Goal: Browse casually

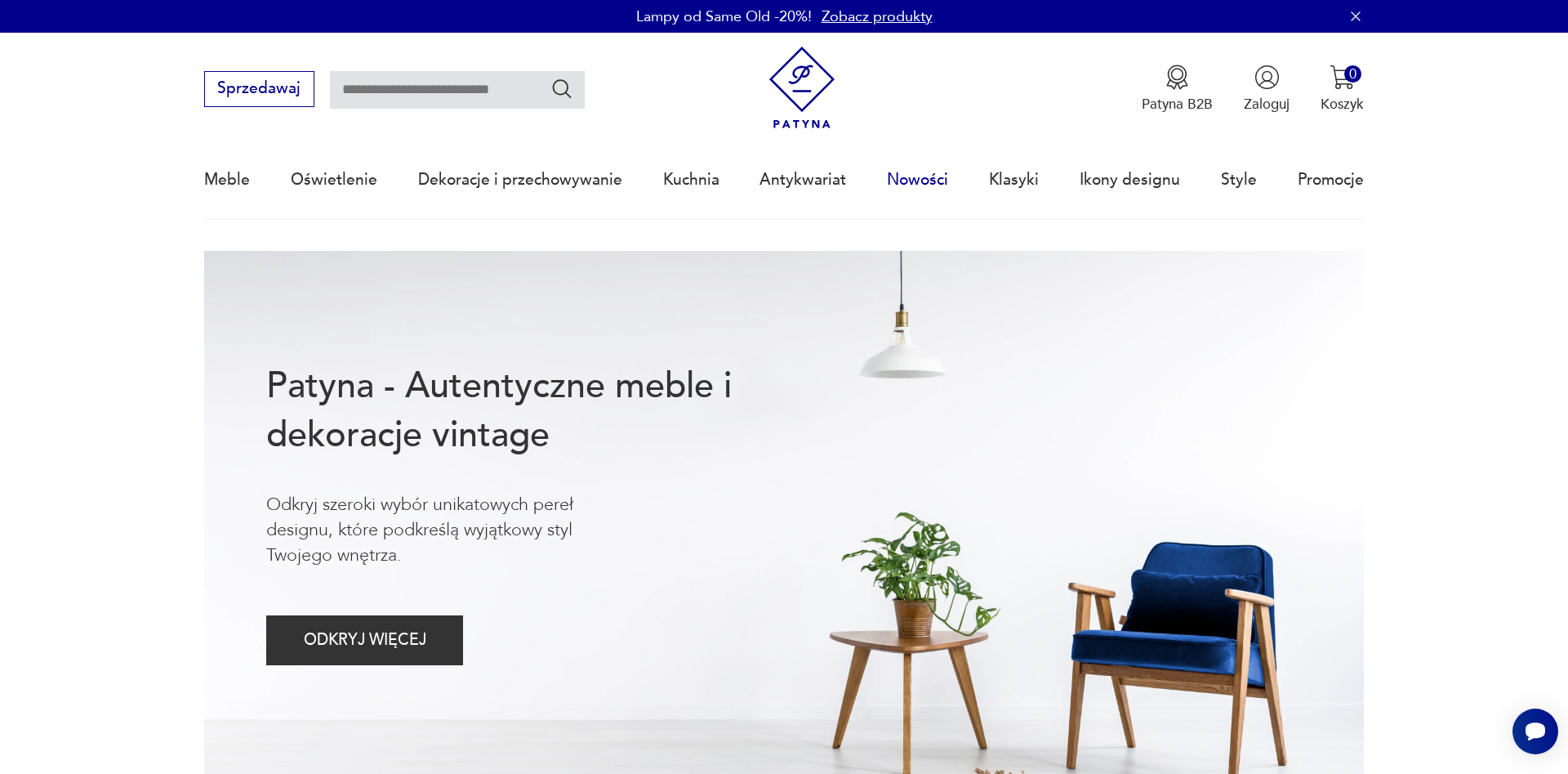
click at [904, 176] on link "Nowości" at bounding box center [918, 180] width 61 height 75
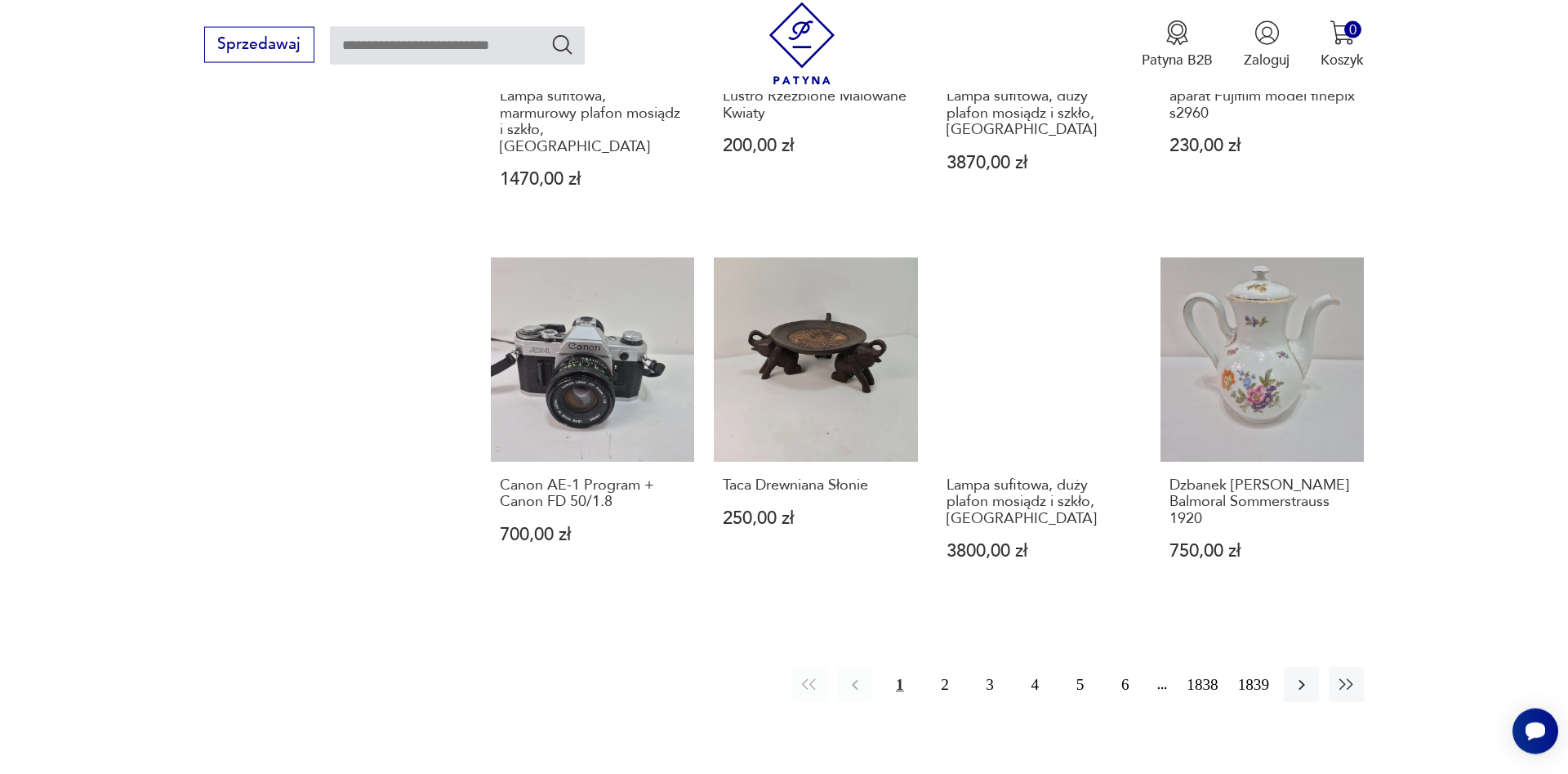
scroll to position [1638, 0]
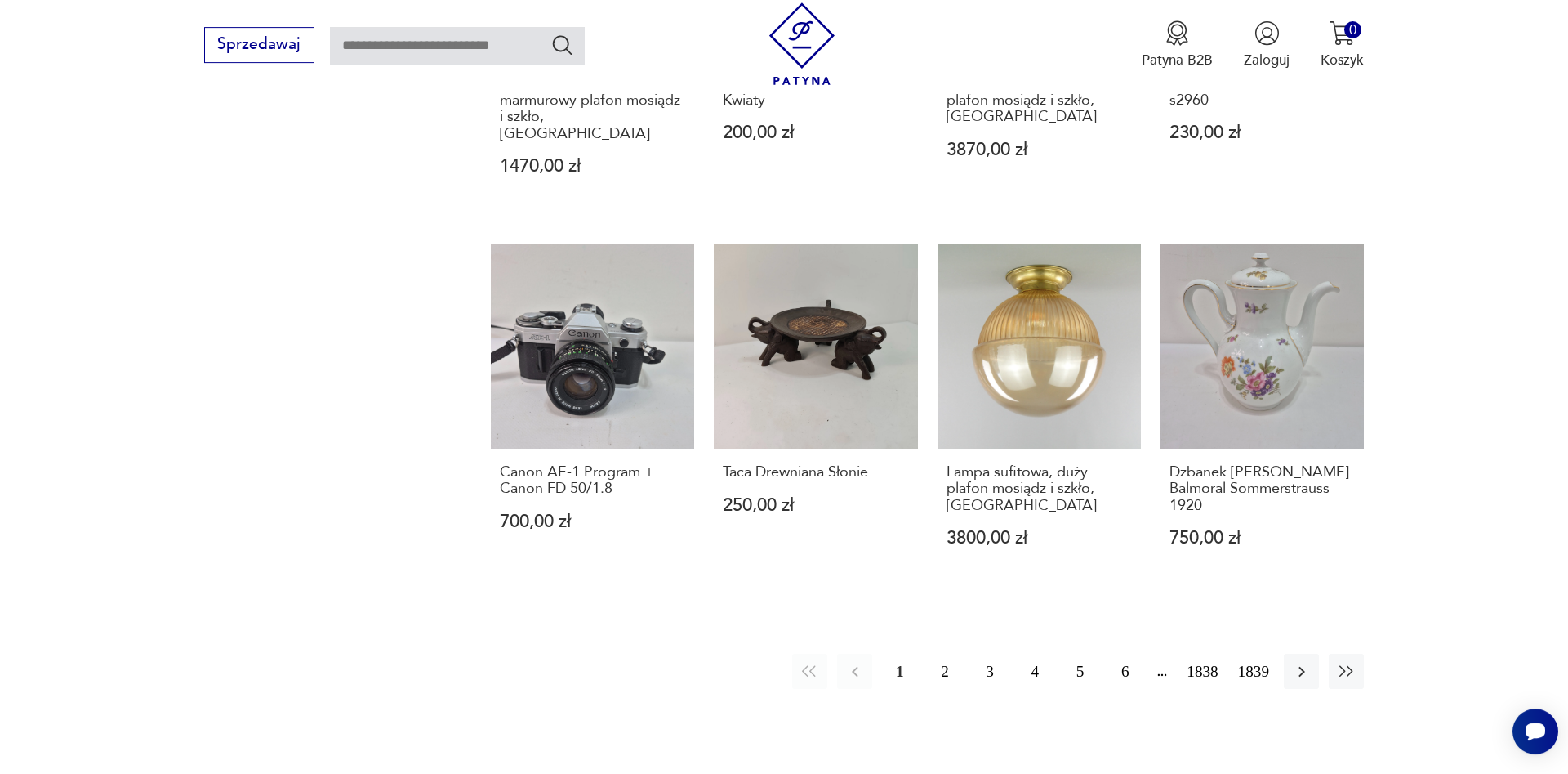
click at [944, 654] on button "2" at bounding box center [944, 671] width 36 height 36
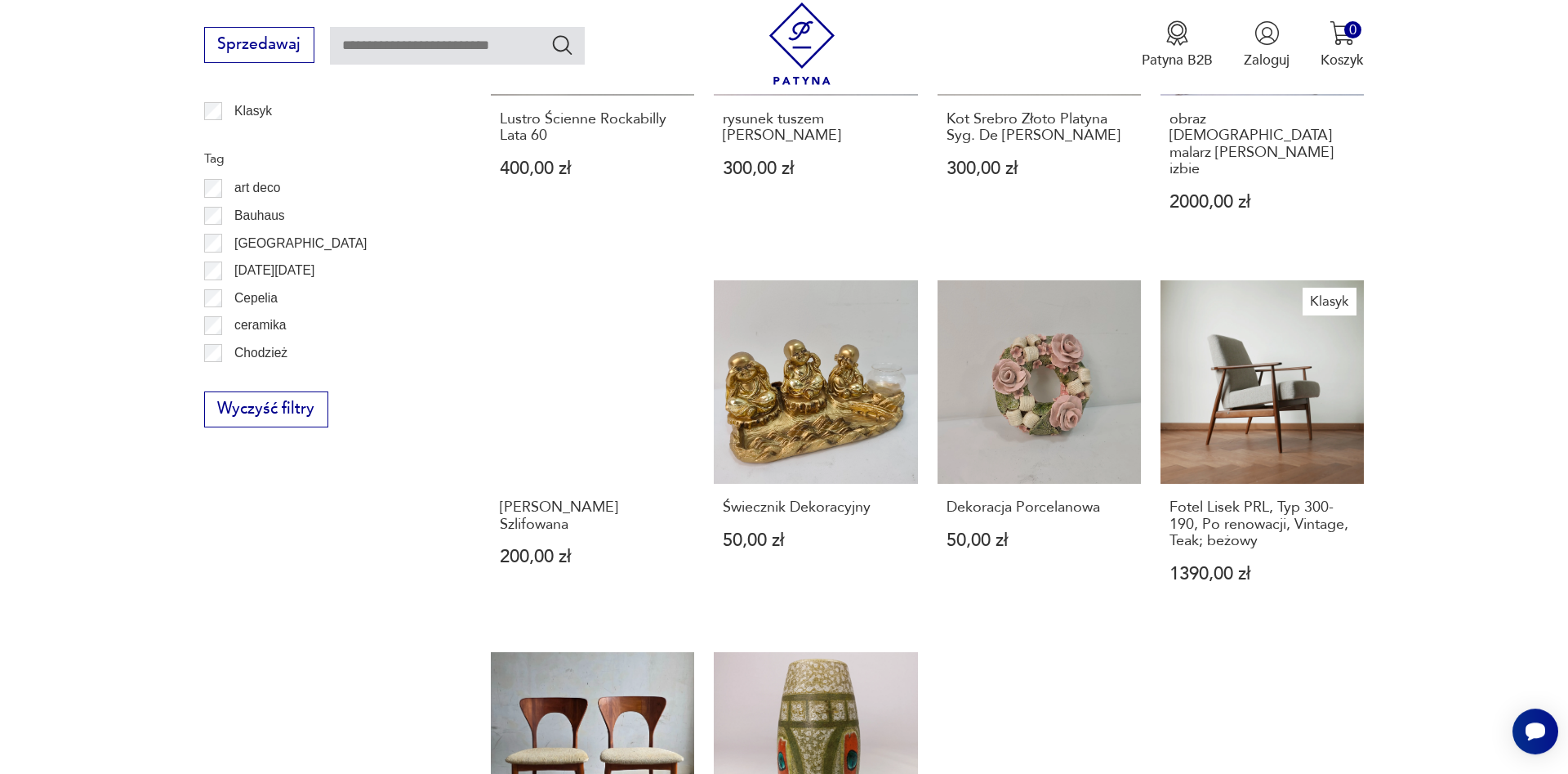
scroll to position [1447, 0]
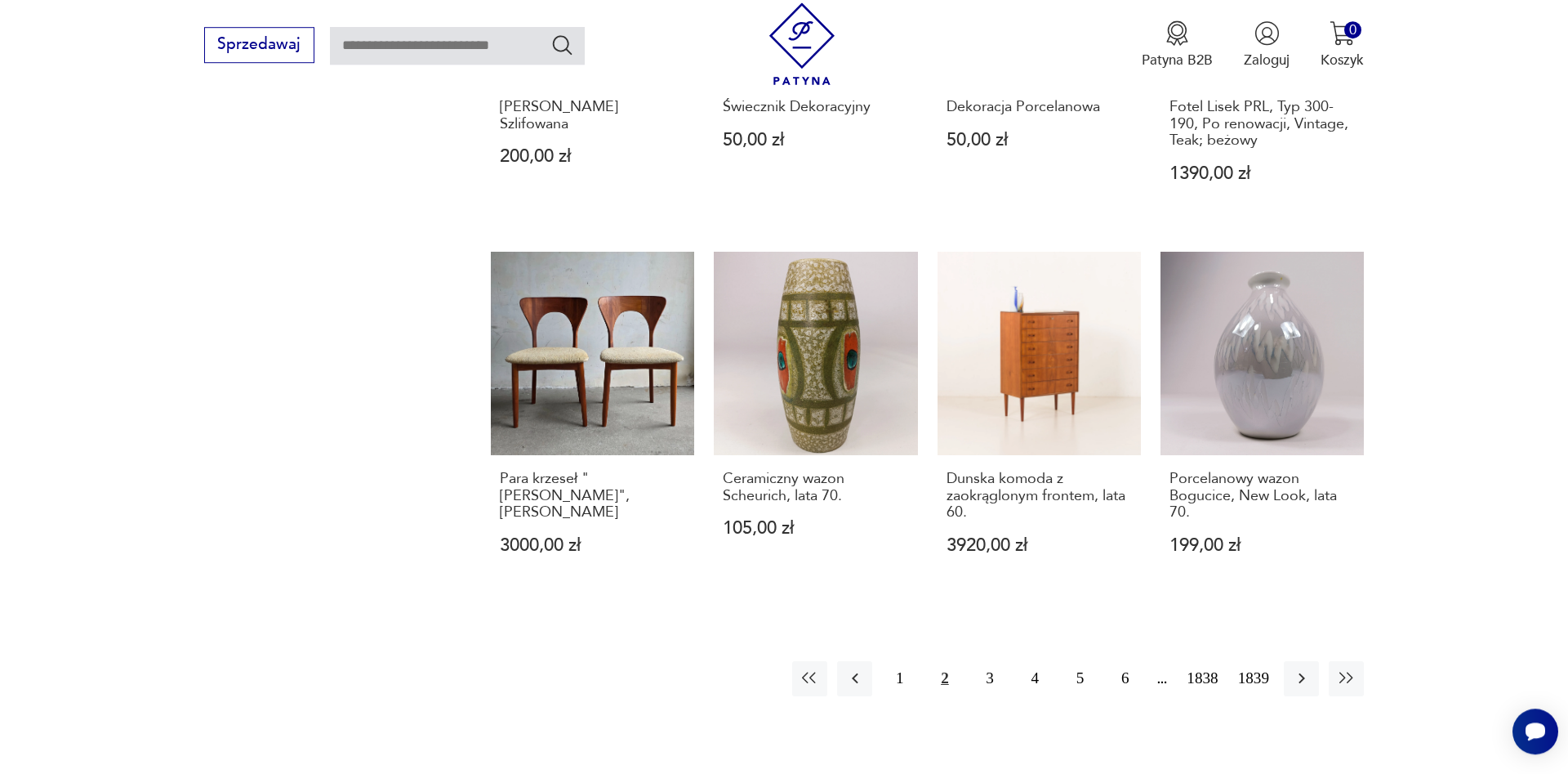
click at [1012, 661] on div "1 2 3 4 [DATE] 1839" at bounding box center [1079, 679] width 572 height 36
click at [992, 661] on button "3" at bounding box center [991, 679] width 36 height 36
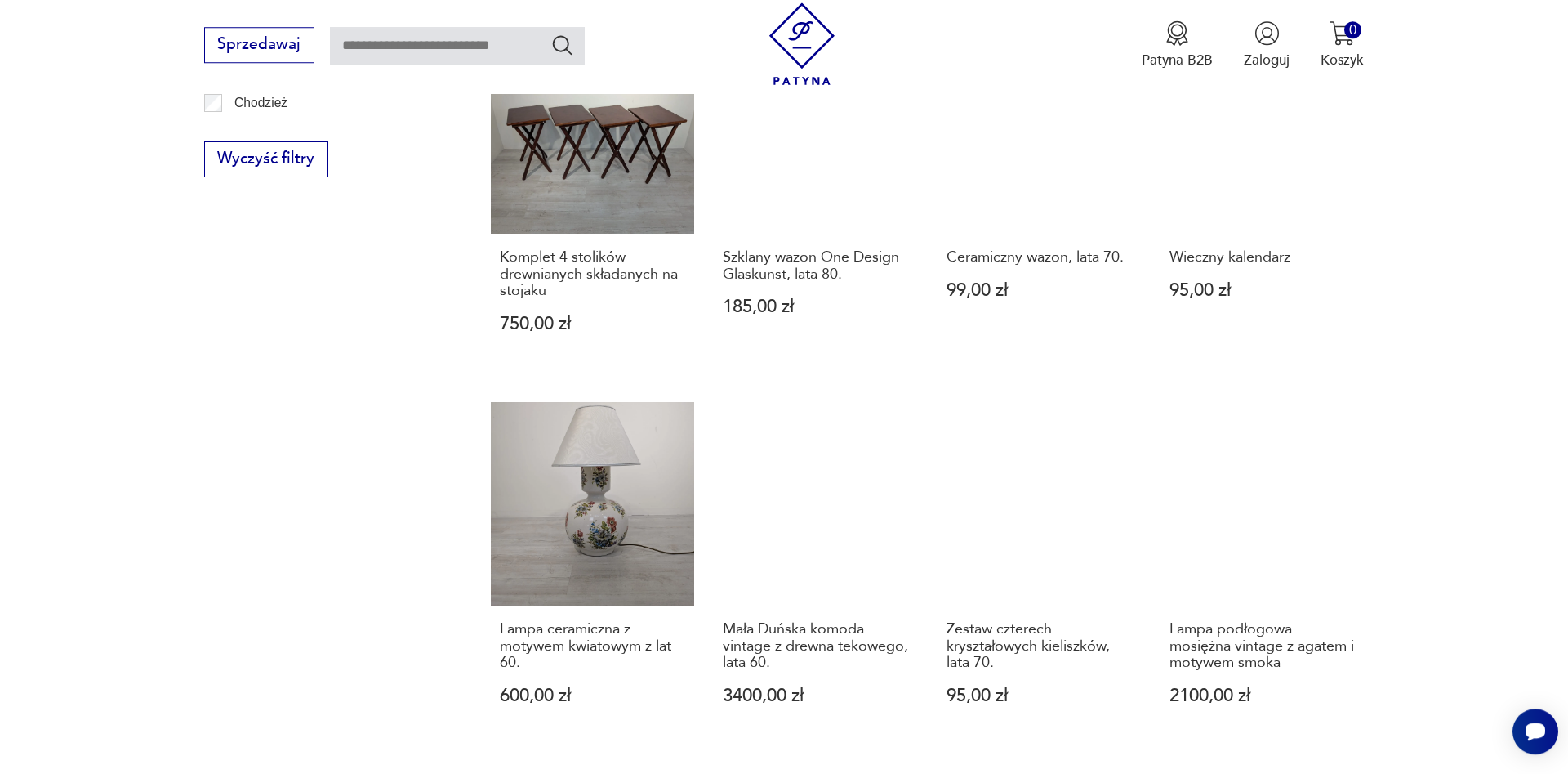
scroll to position [1510, 0]
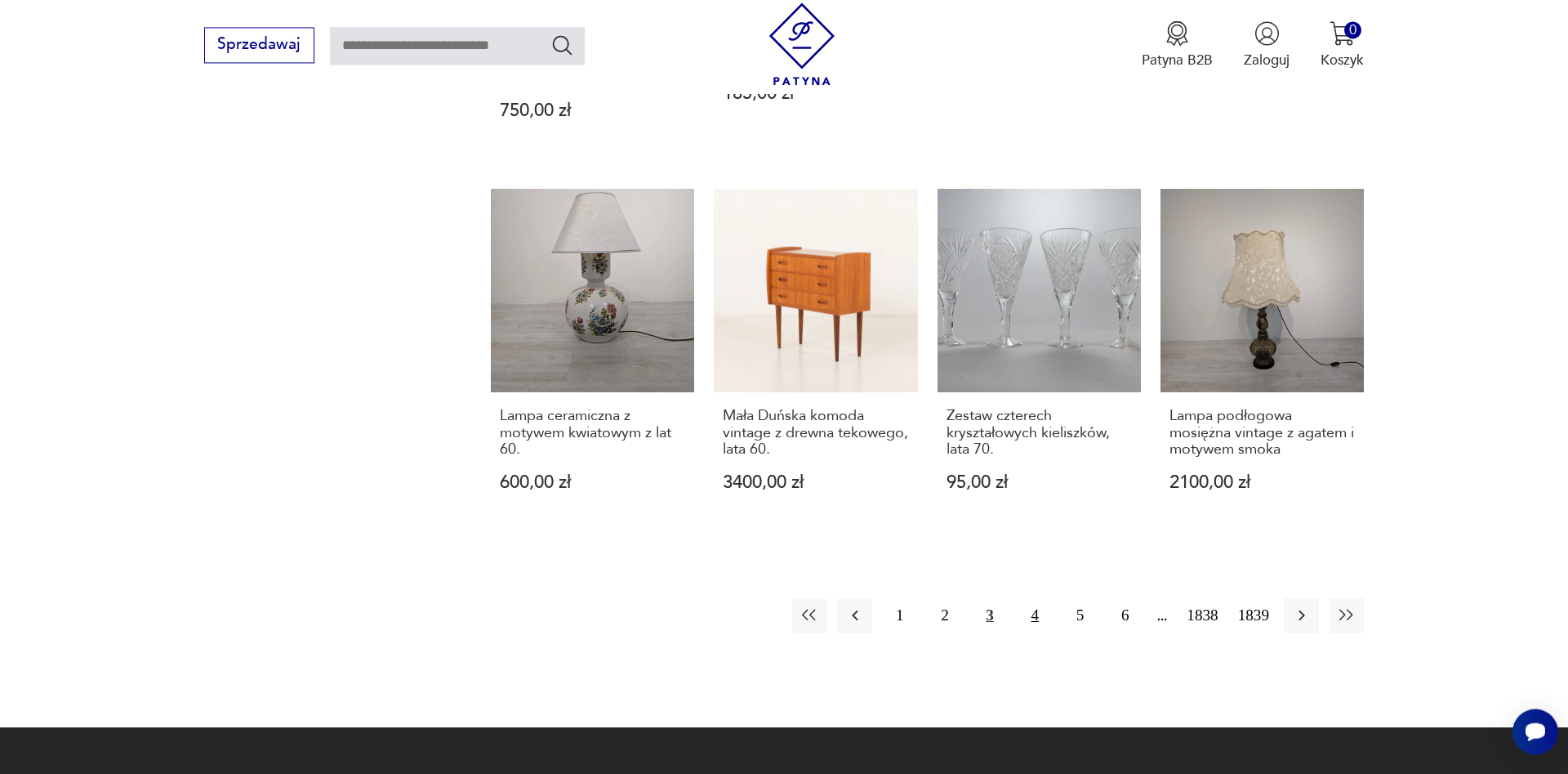
click at [1042, 624] on button "4" at bounding box center [1035, 616] width 36 height 36
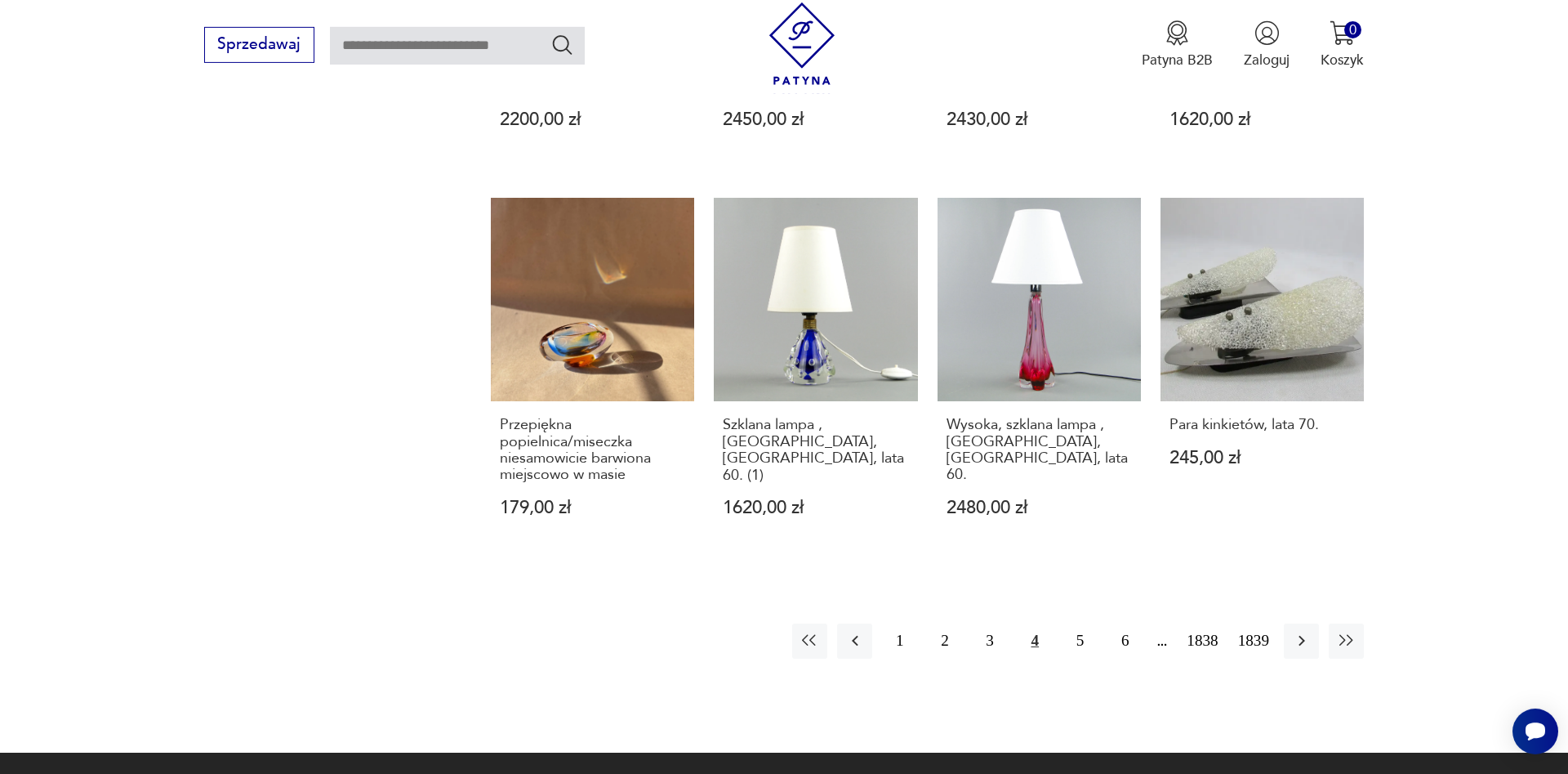
scroll to position [1538, 0]
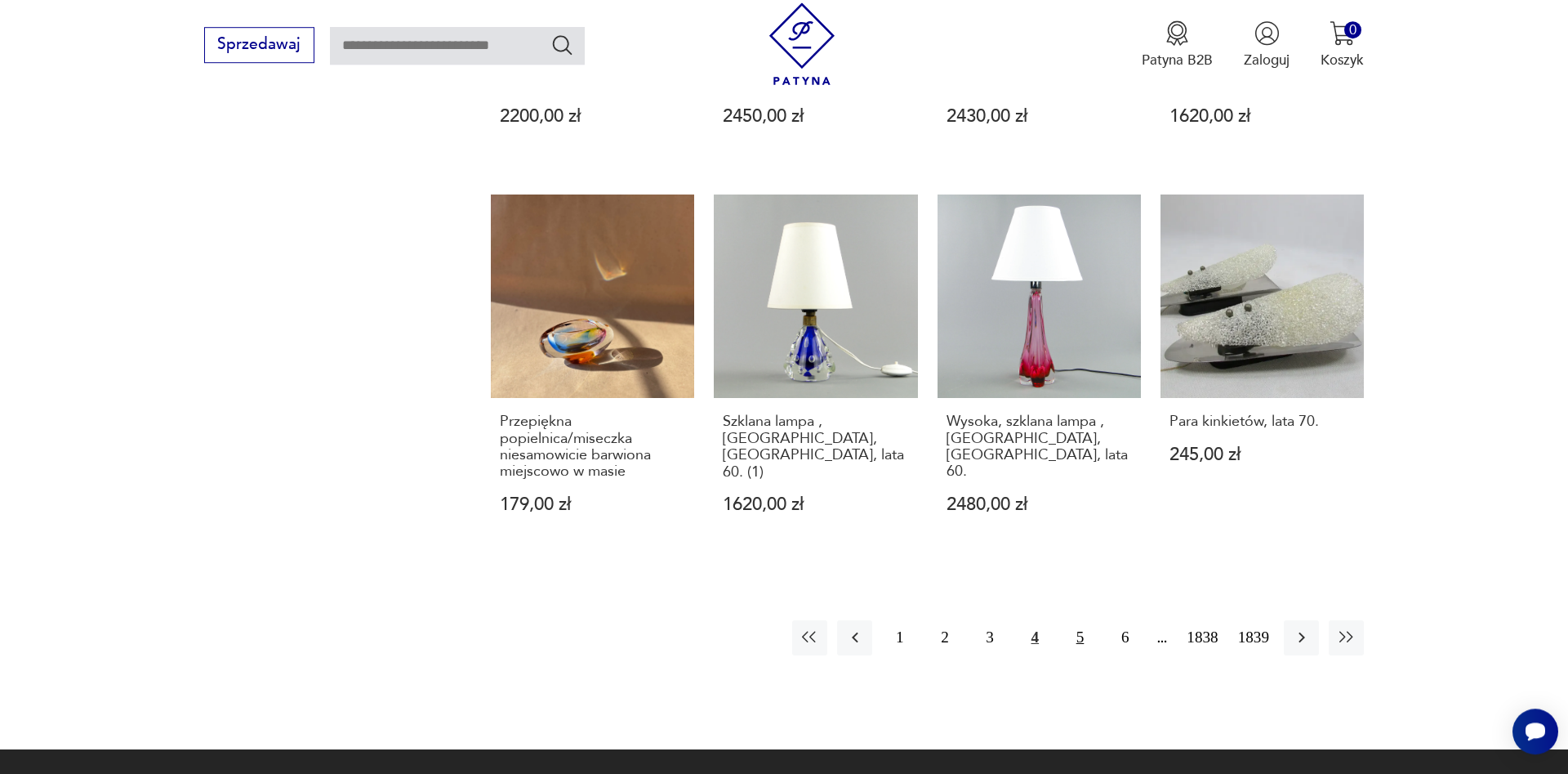
click at [1073, 620] on button "5" at bounding box center [1081, 638] width 36 height 36
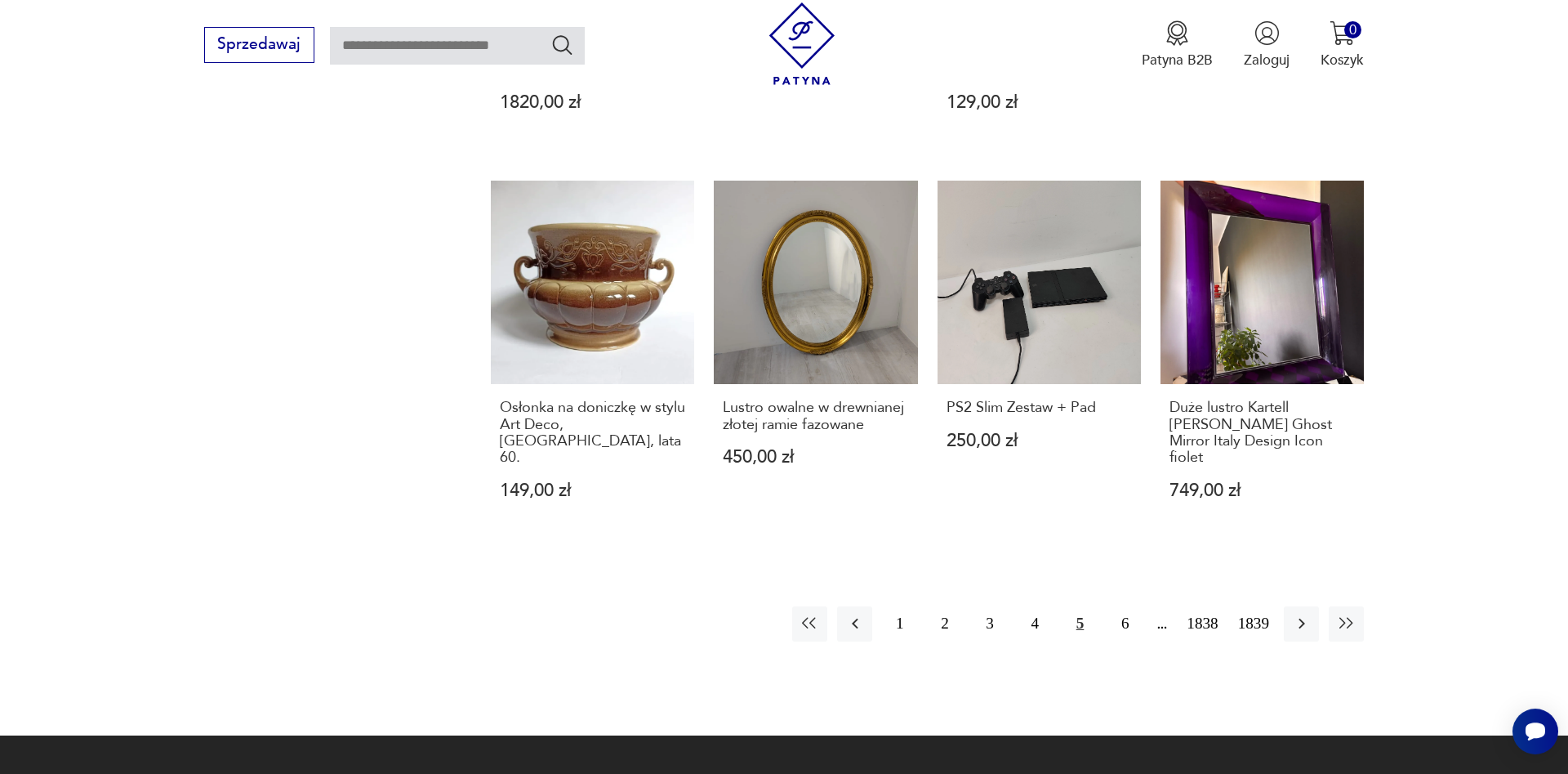
scroll to position [1561, 0]
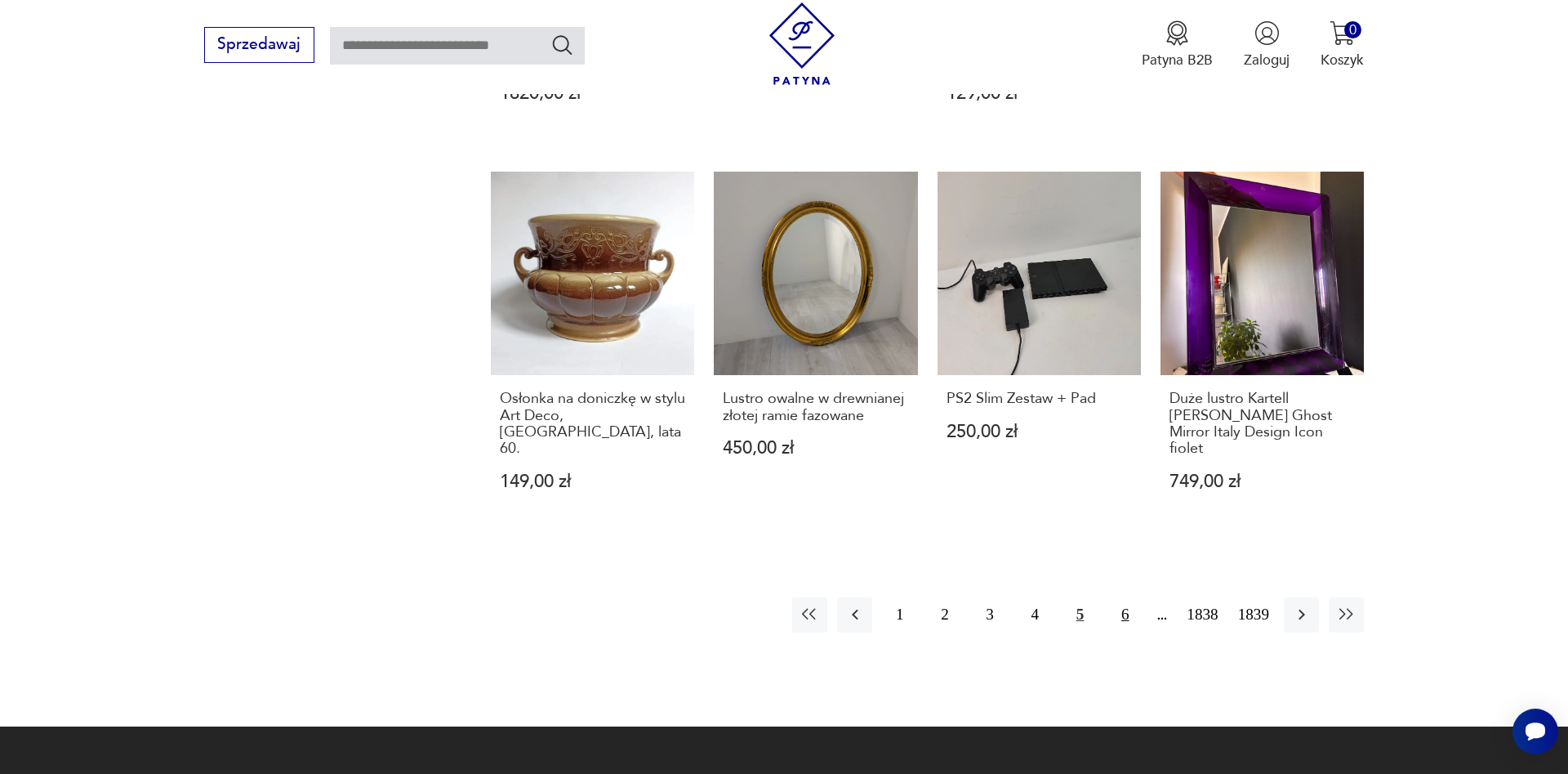
click at [1123, 597] on button "6" at bounding box center [1125, 615] width 36 height 36
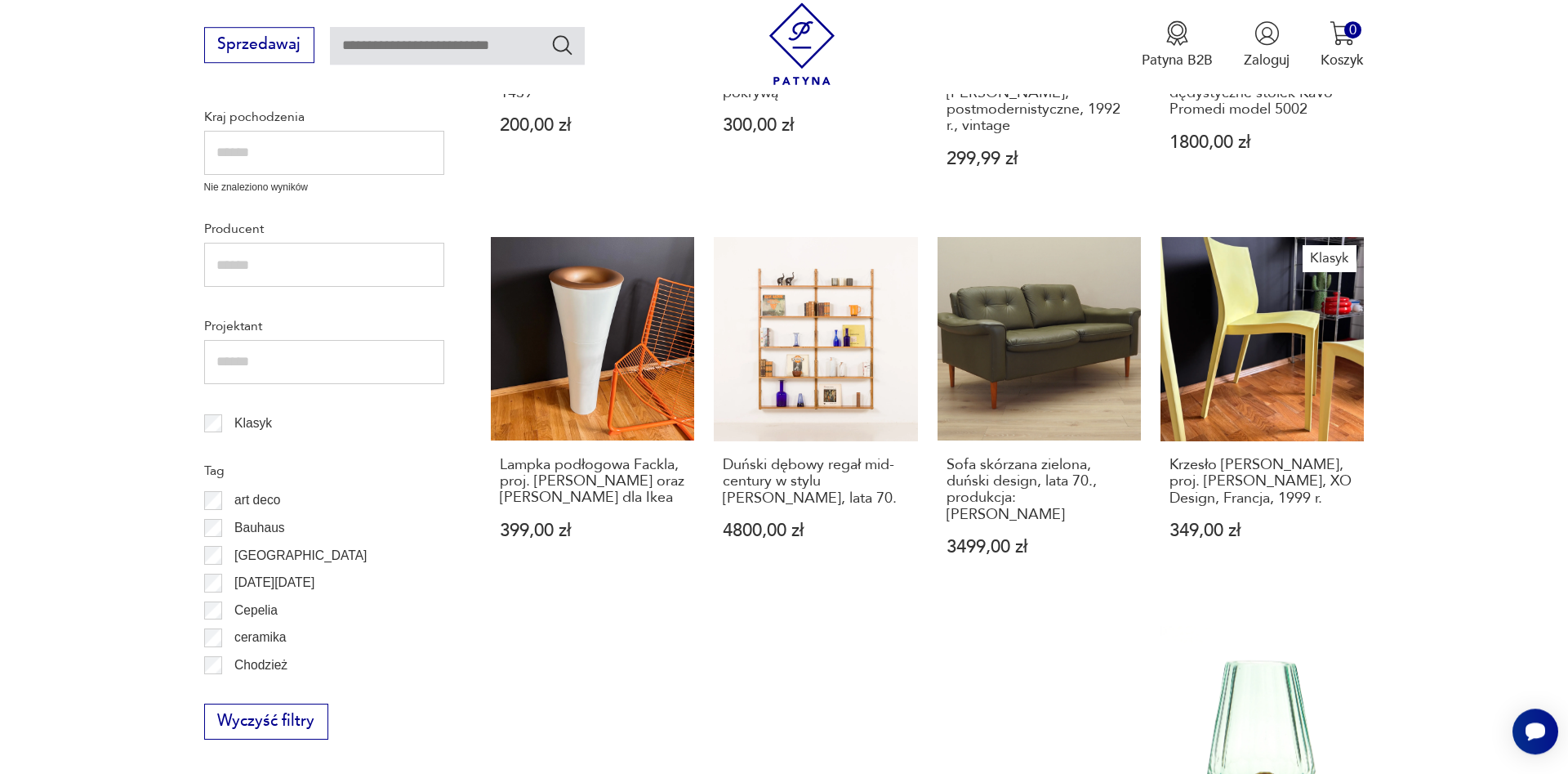
scroll to position [661, 0]
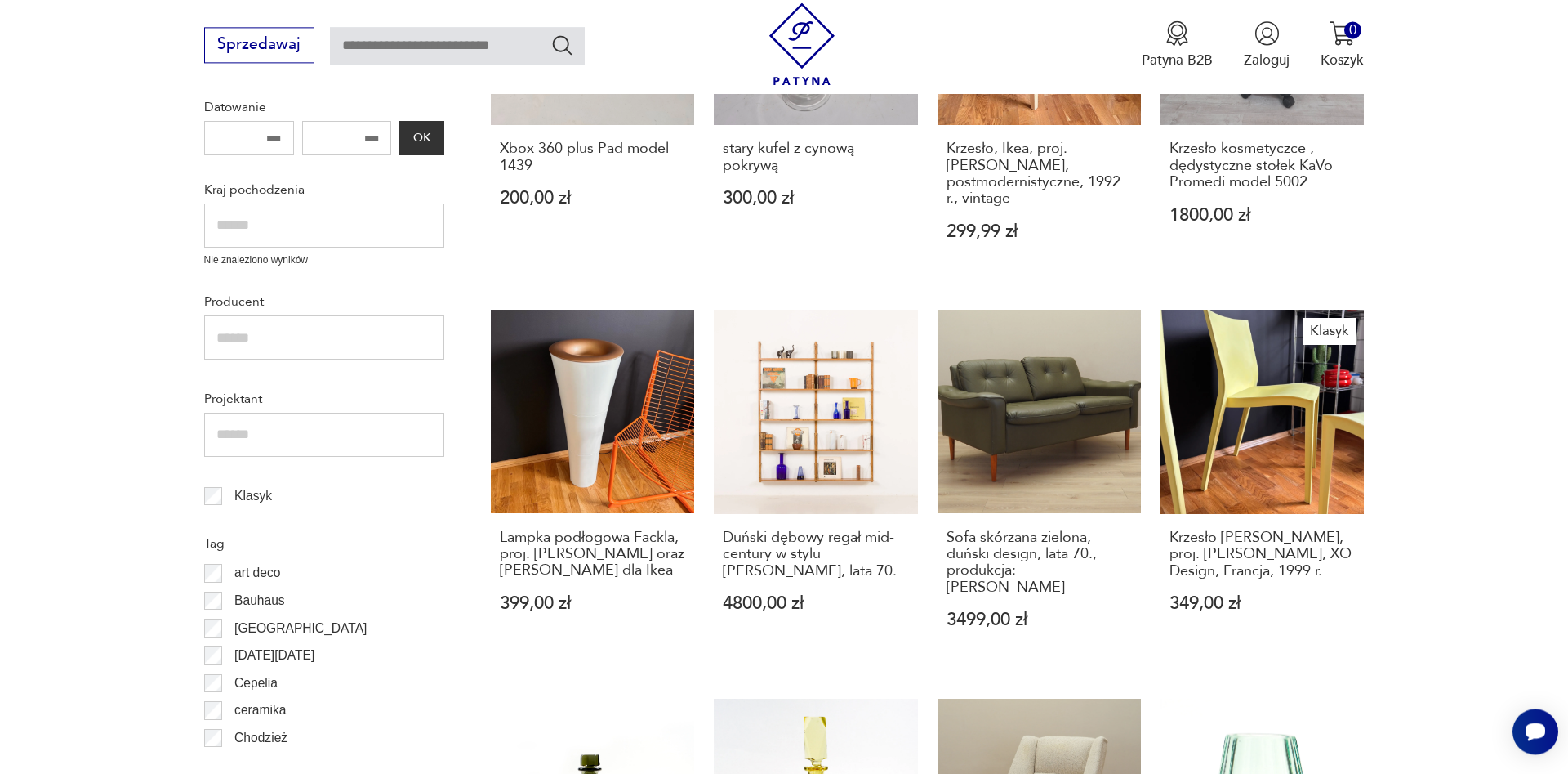
drag, startPoint x: 1567, startPoint y: 164, endPoint x: 1567, endPoint y: 268, distance: 104.0
click at [1567, 268] on html "Cenimy prywatność użytkowników Używamy plików cookie, aby poprawić jakość przeg…" at bounding box center [784, 777] width 1568 height 2877
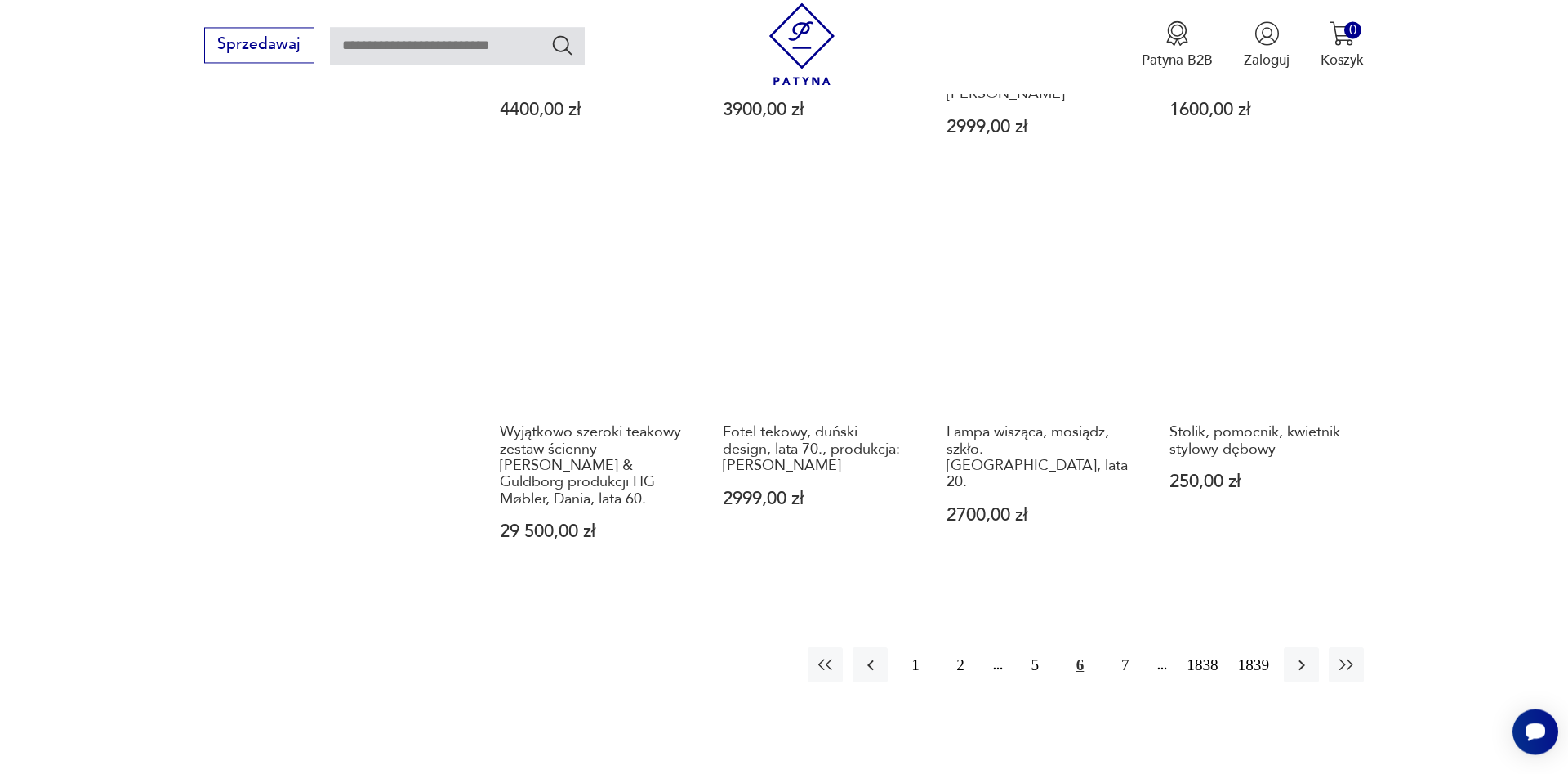
scroll to position [1724, 0]
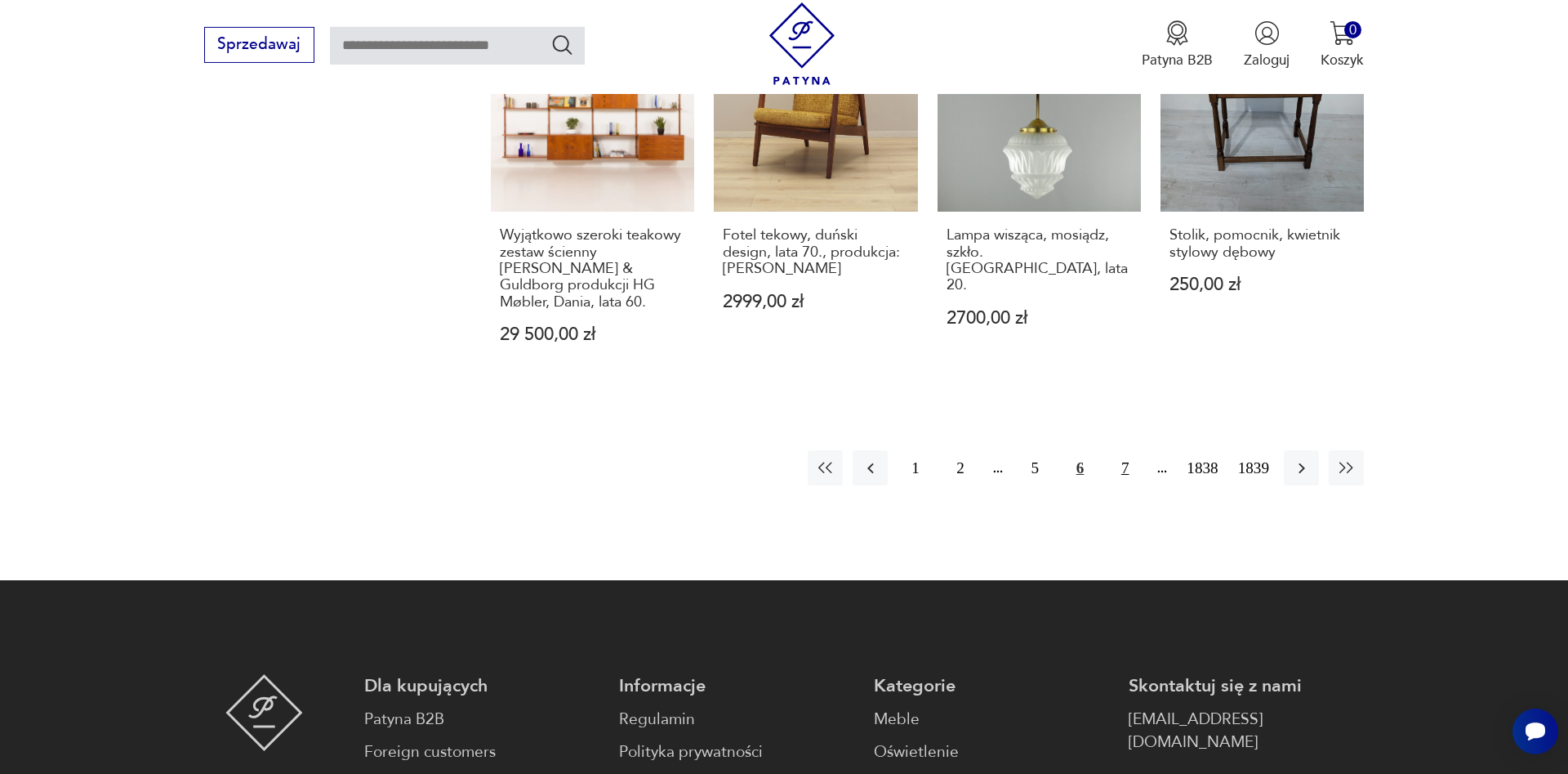
click at [1125, 450] on button "7" at bounding box center [1125, 468] width 36 height 36
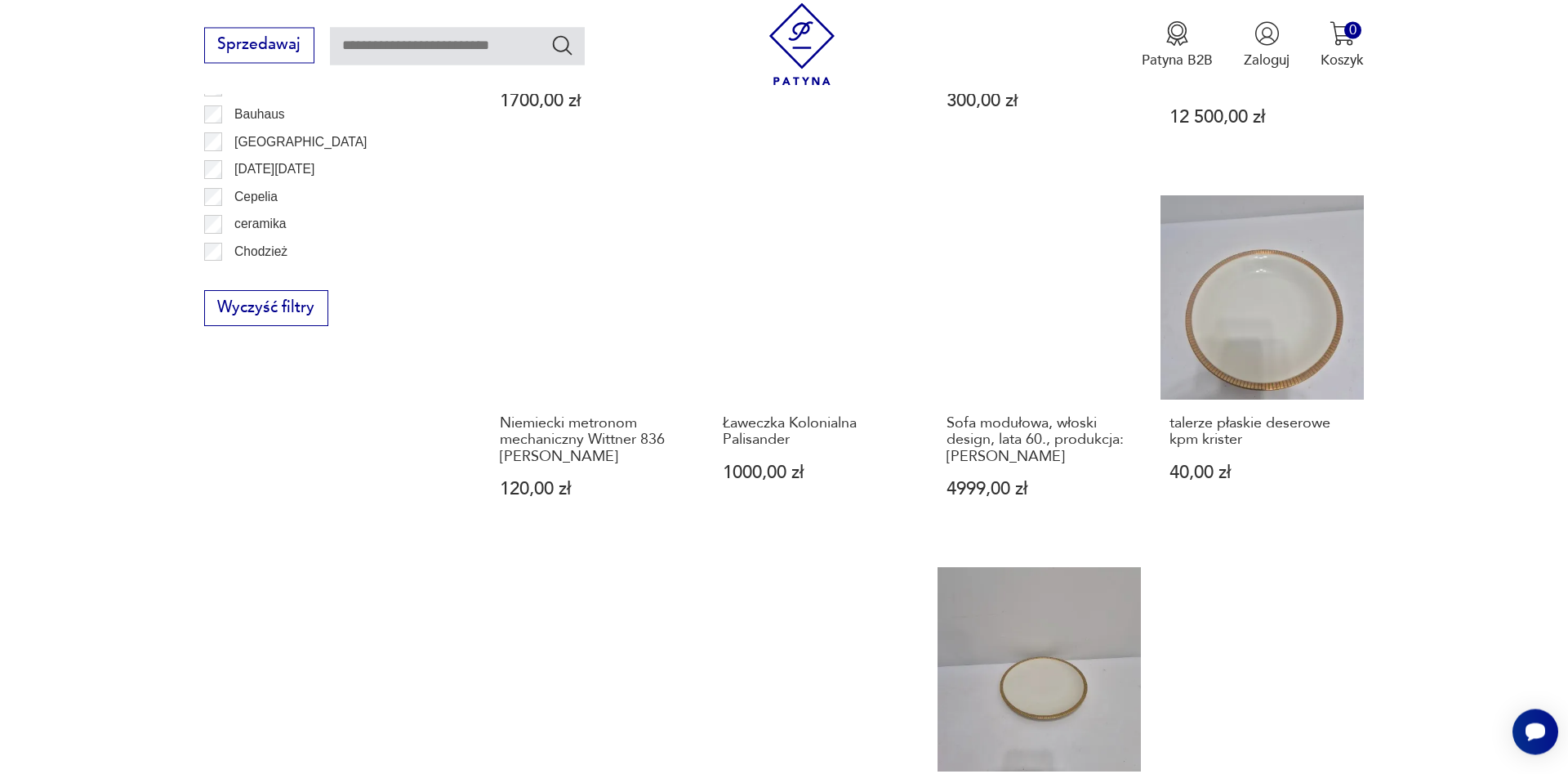
scroll to position [1565, 0]
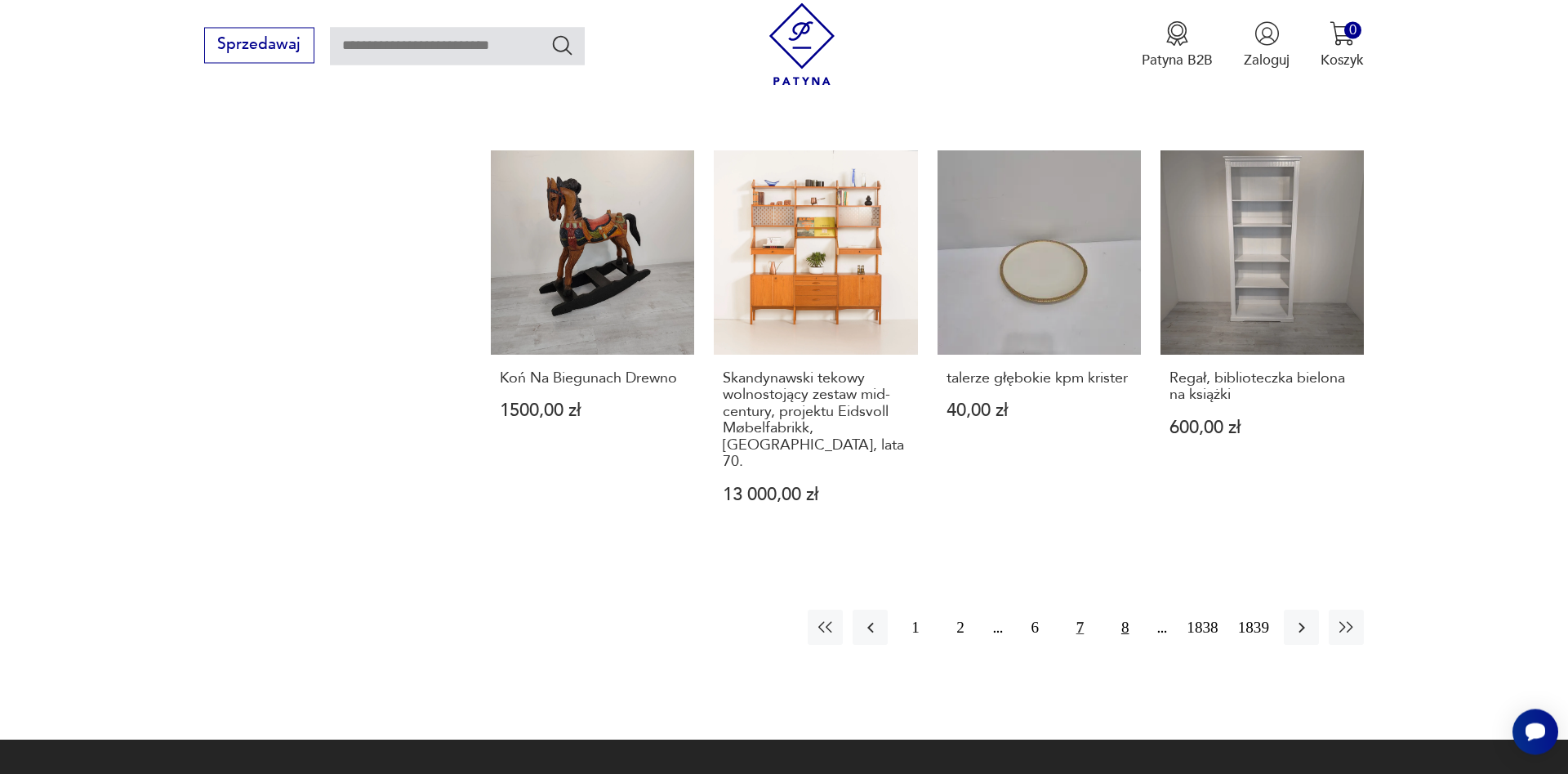
click at [1124, 609] on button "8" at bounding box center [1125, 627] width 36 height 36
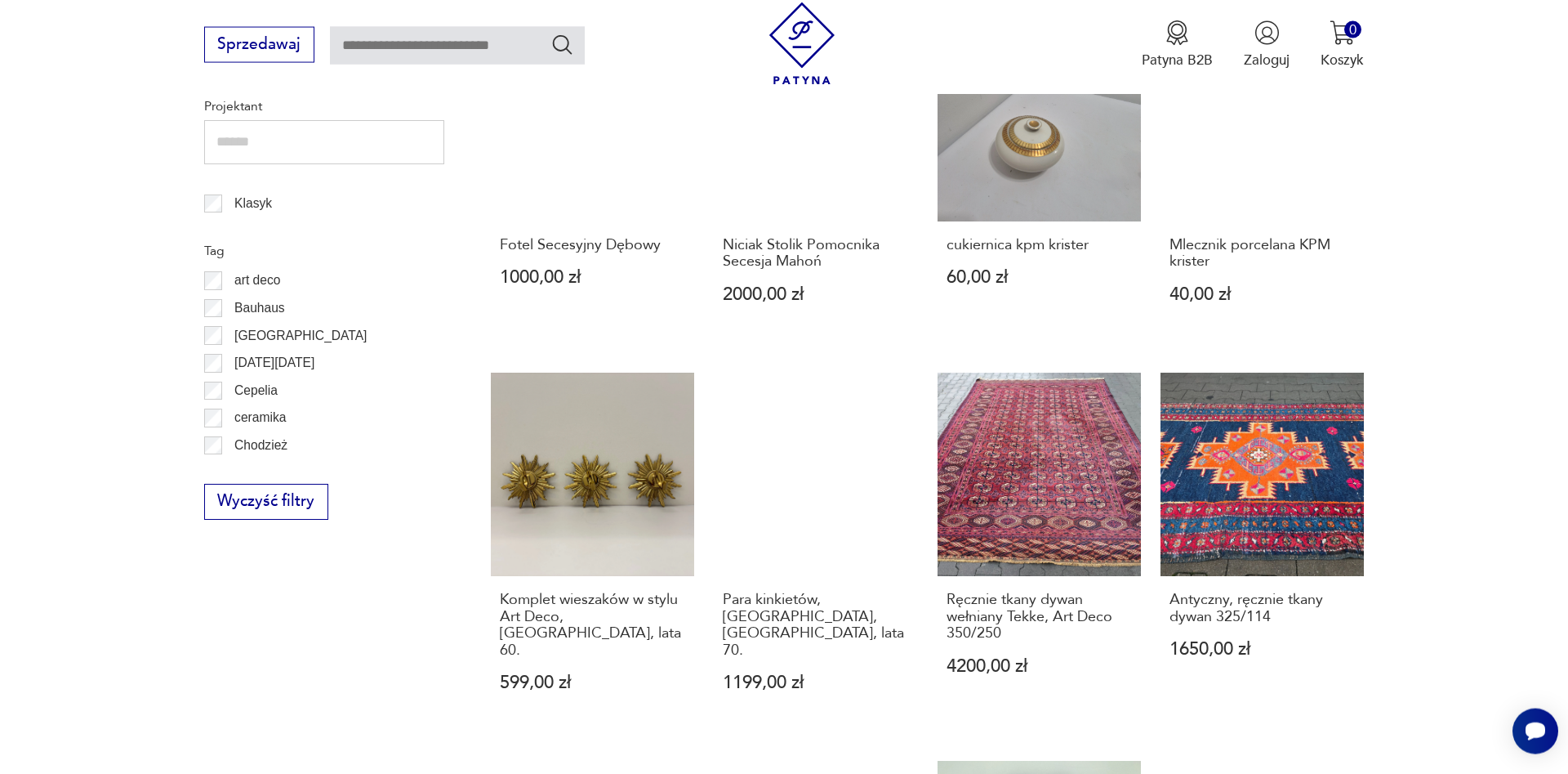
scroll to position [1430, 0]
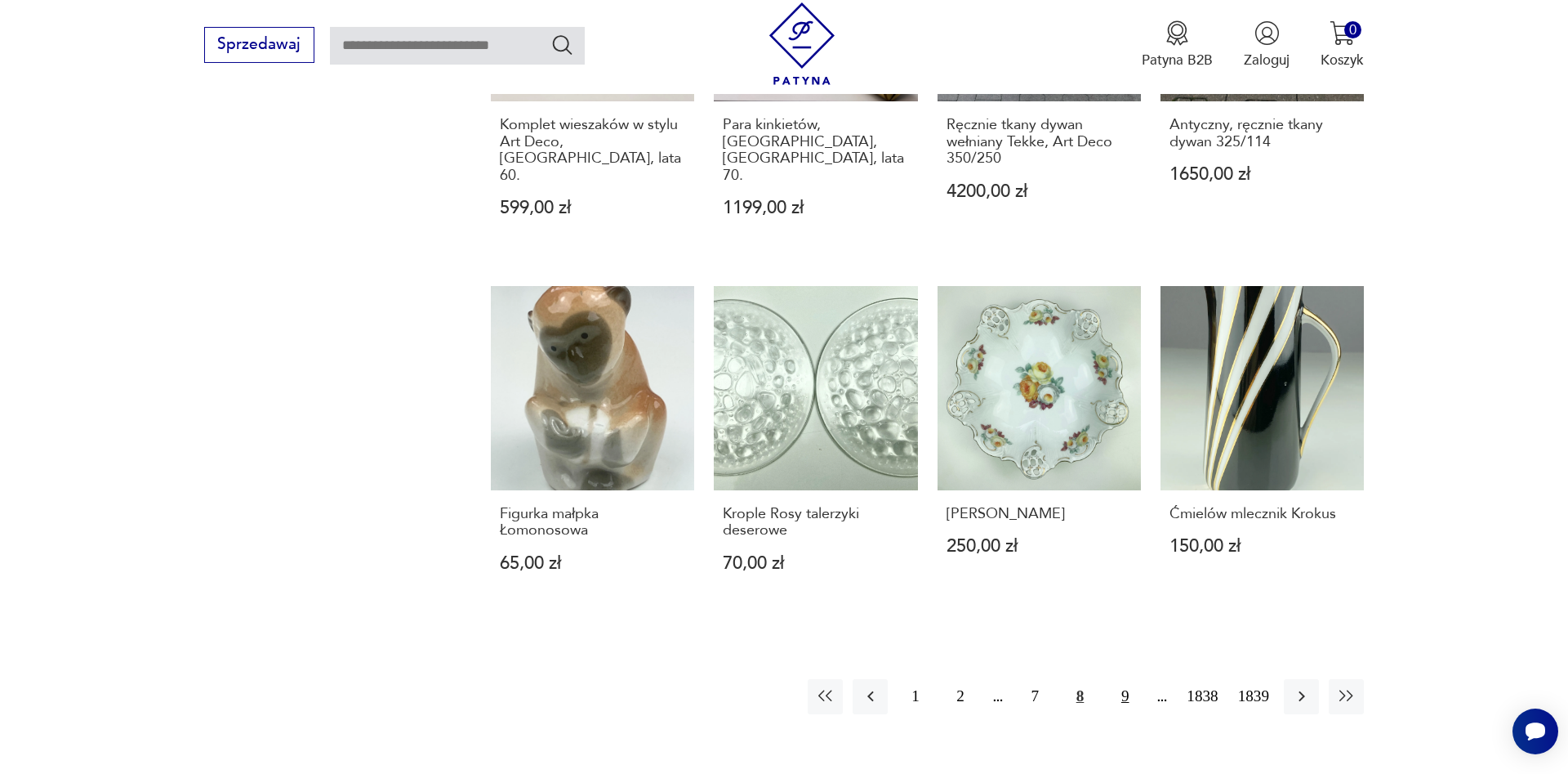
click at [1125, 679] on button "9" at bounding box center [1125, 697] width 36 height 36
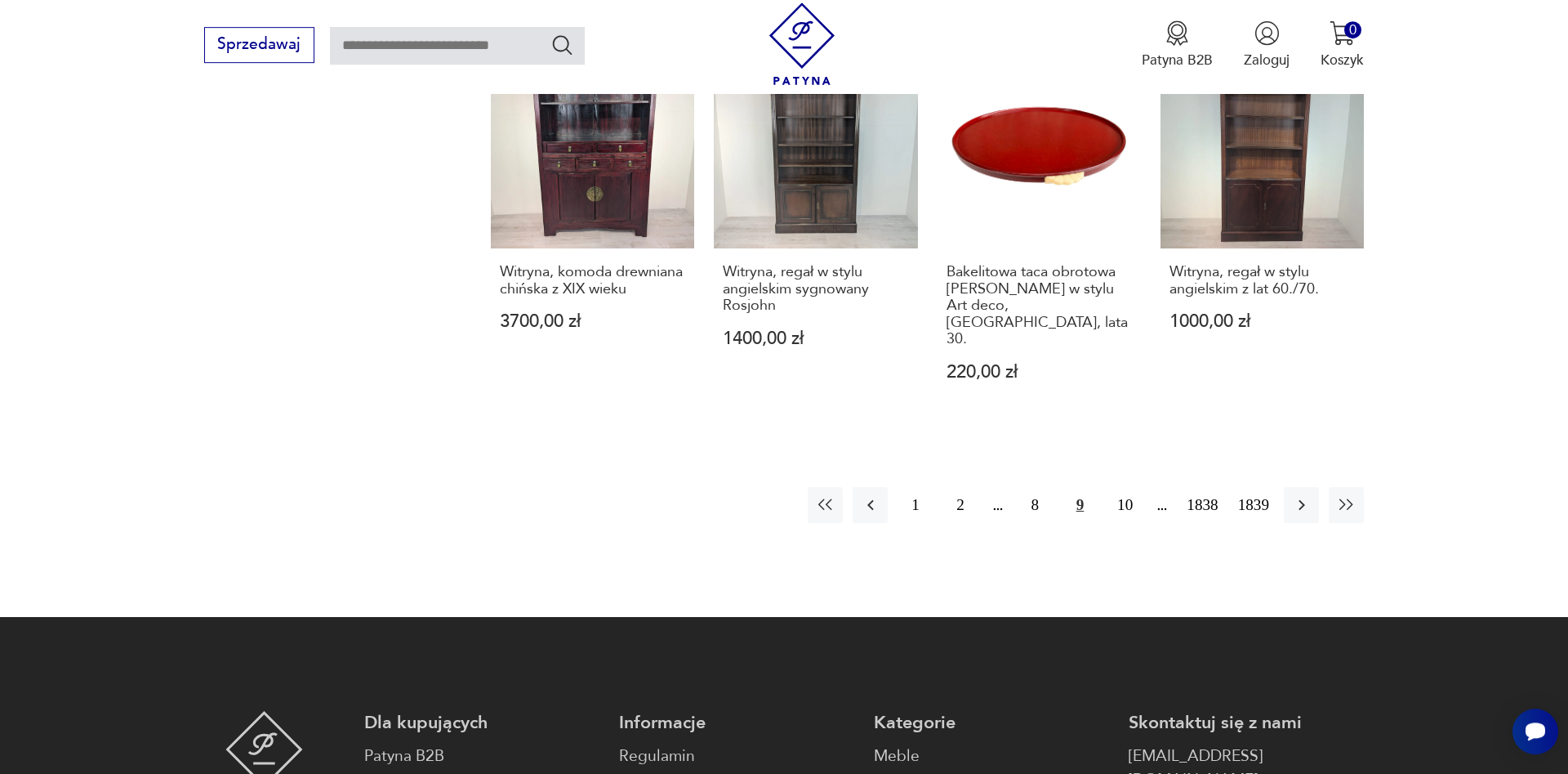
scroll to position [1666, 0]
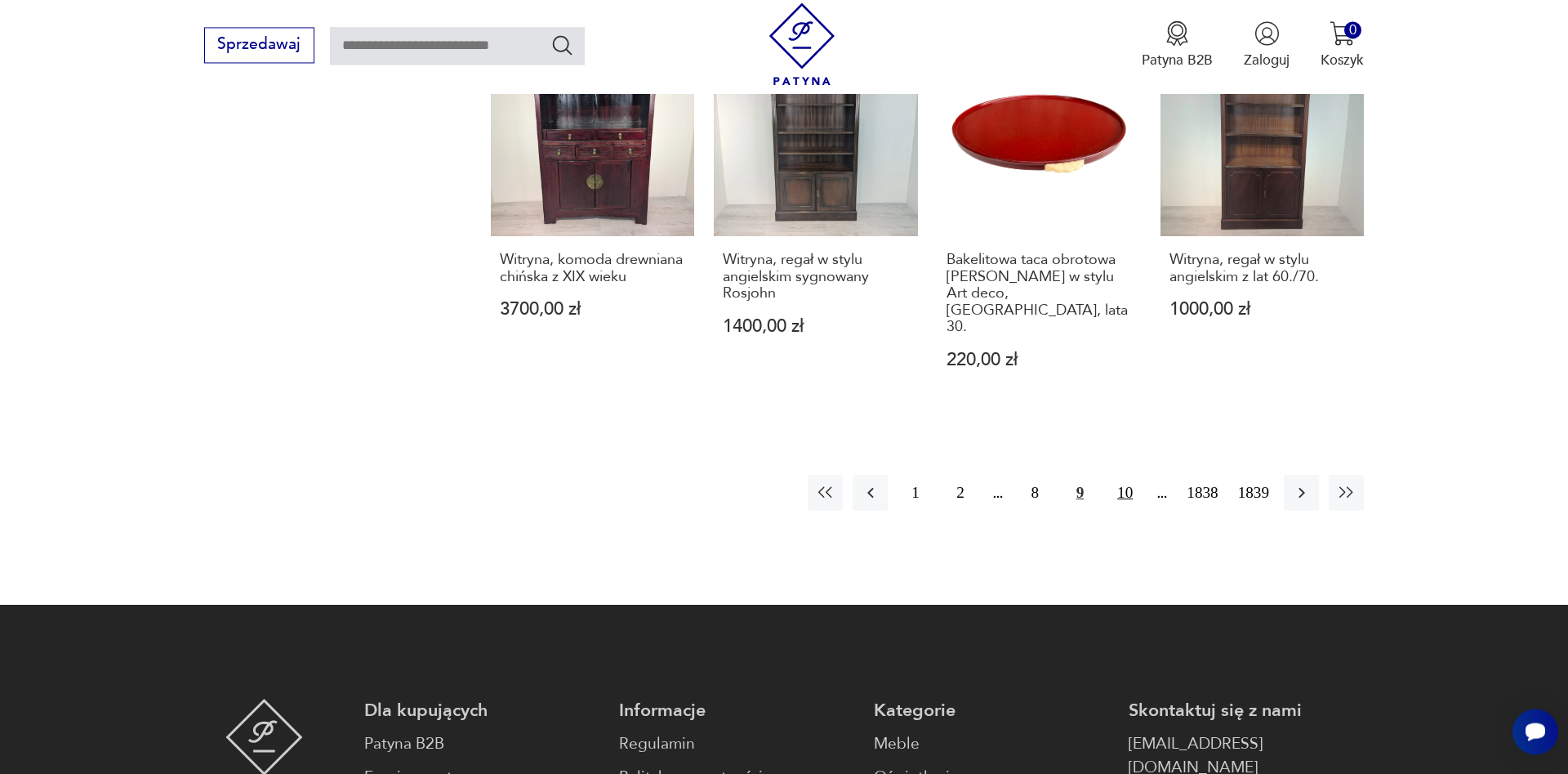
click at [1130, 475] on button "10" at bounding box center [1125, 493] width 36 height 36
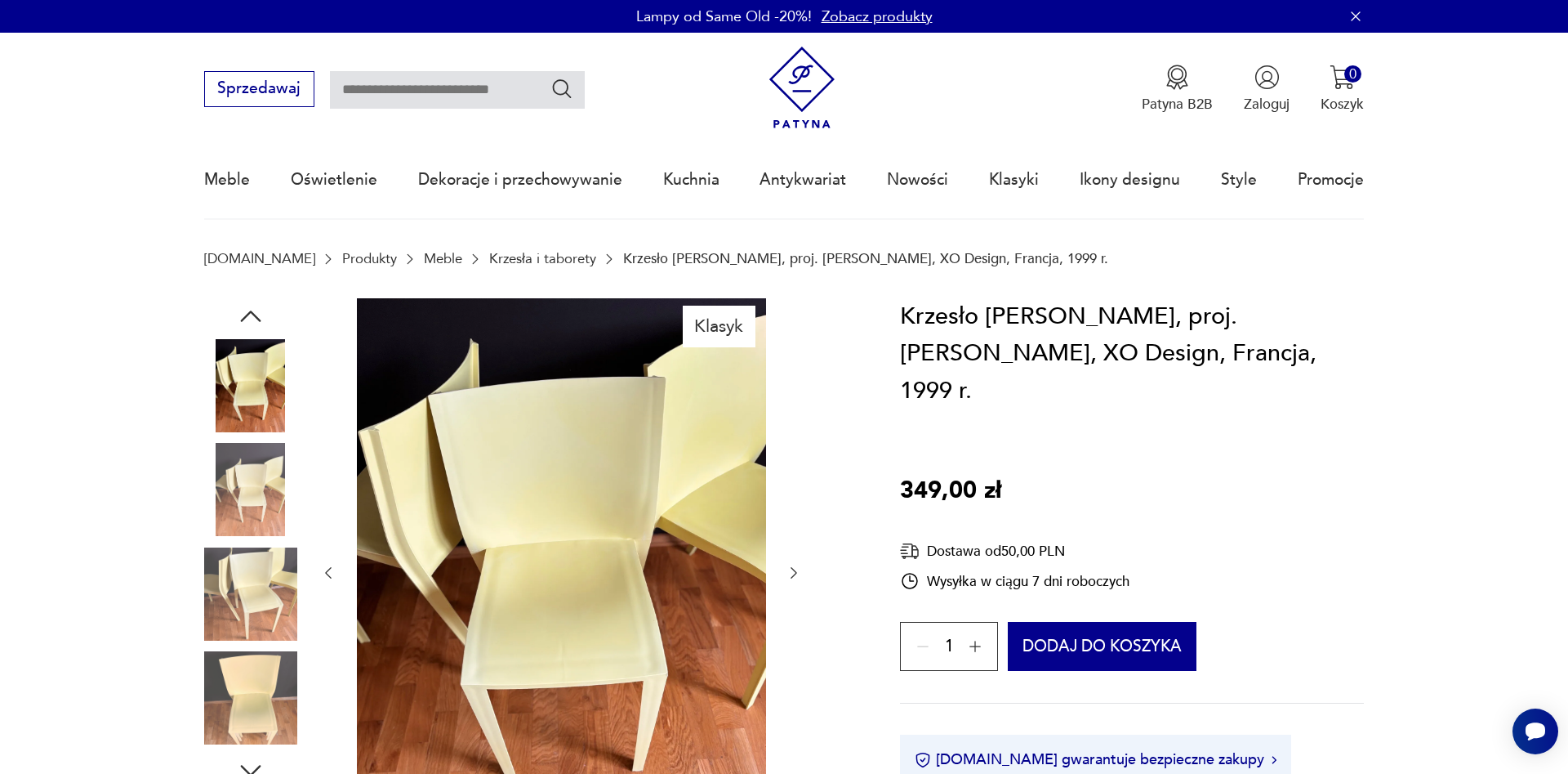
click at [254, 671] on img at bounding box center [251, 698] width 93 height 93
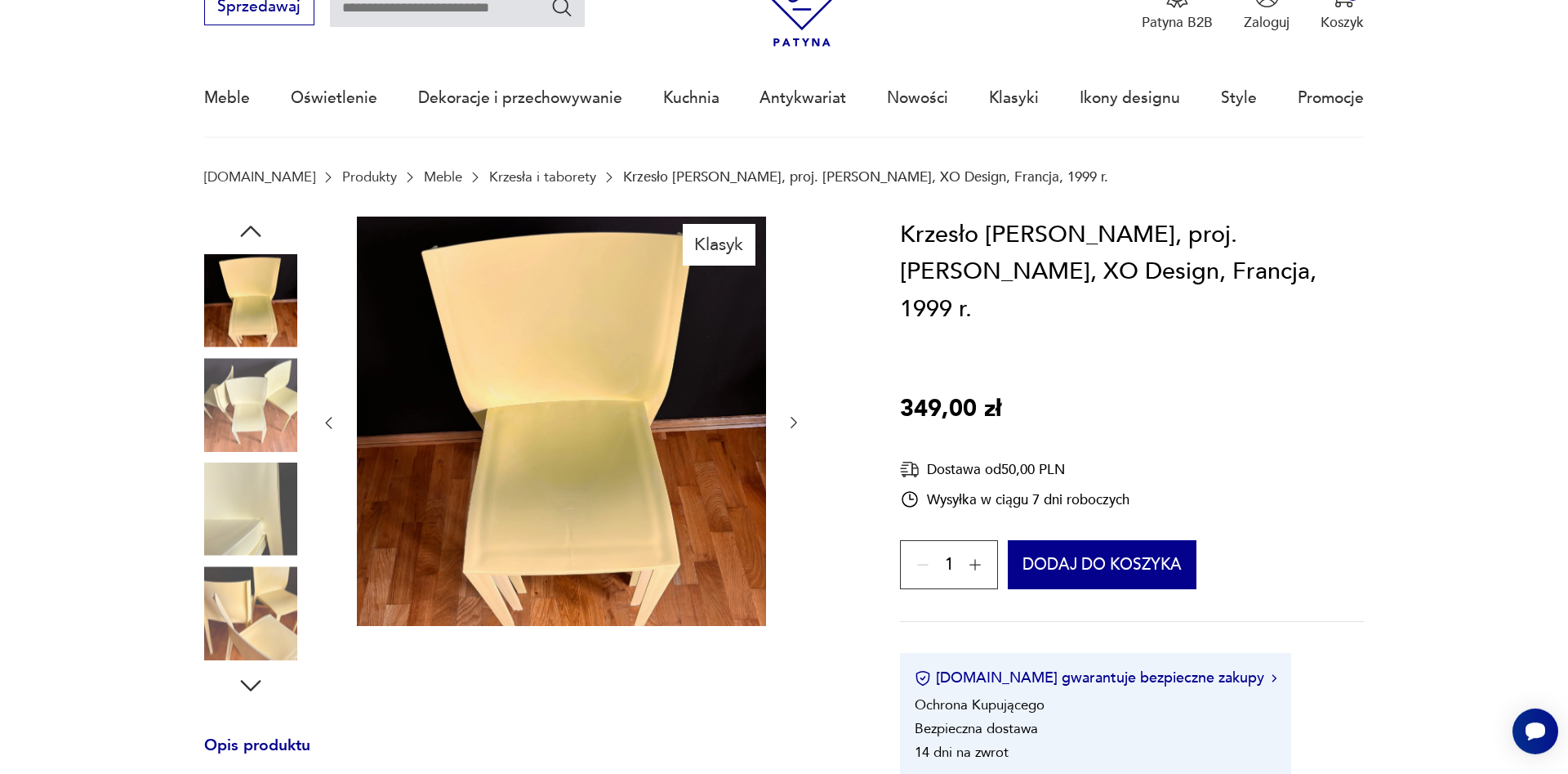
scroll to position [83, 0]
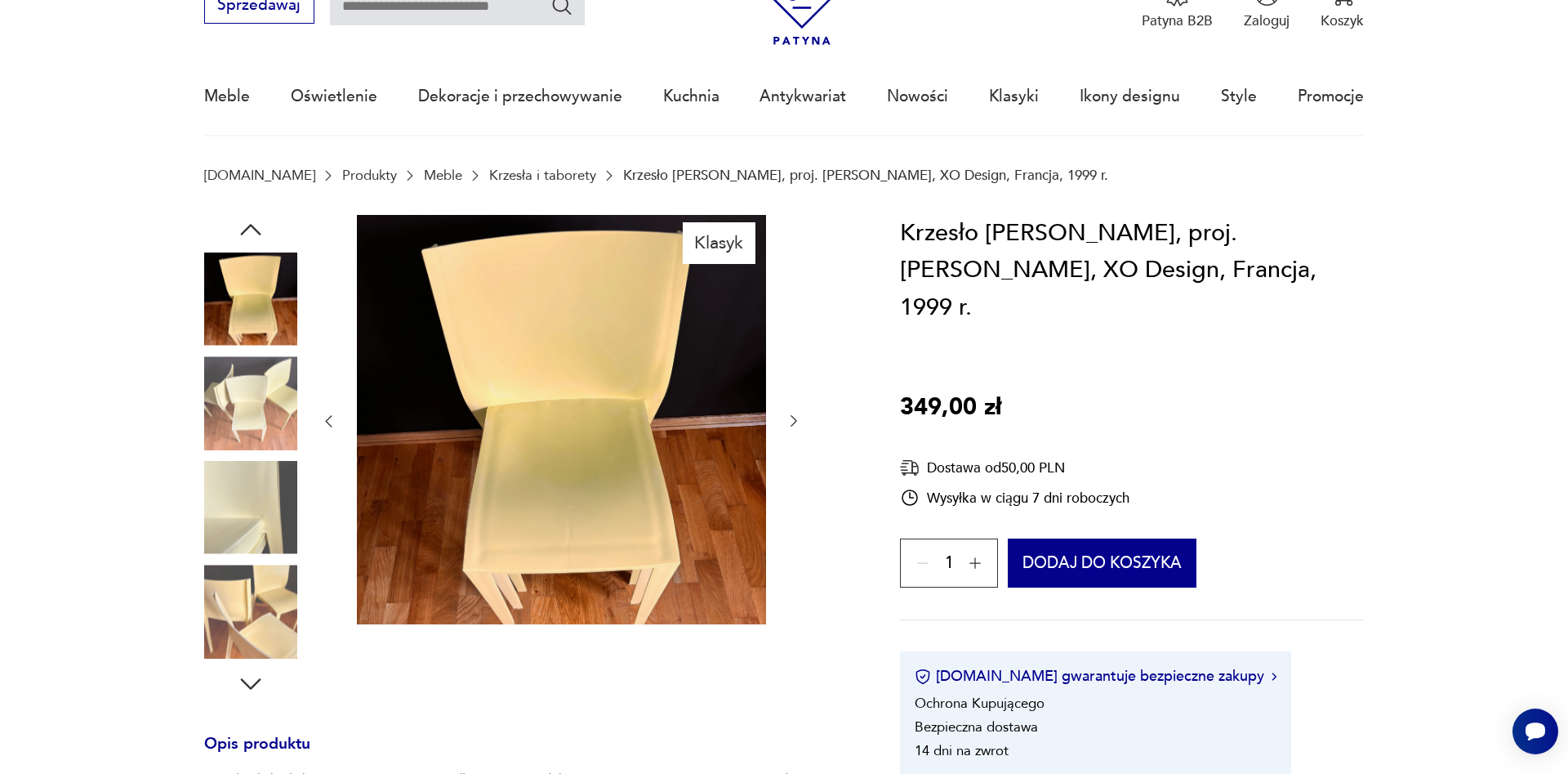
click at [250, 645] on img at bounding box center [251, 611] width 93 height 93
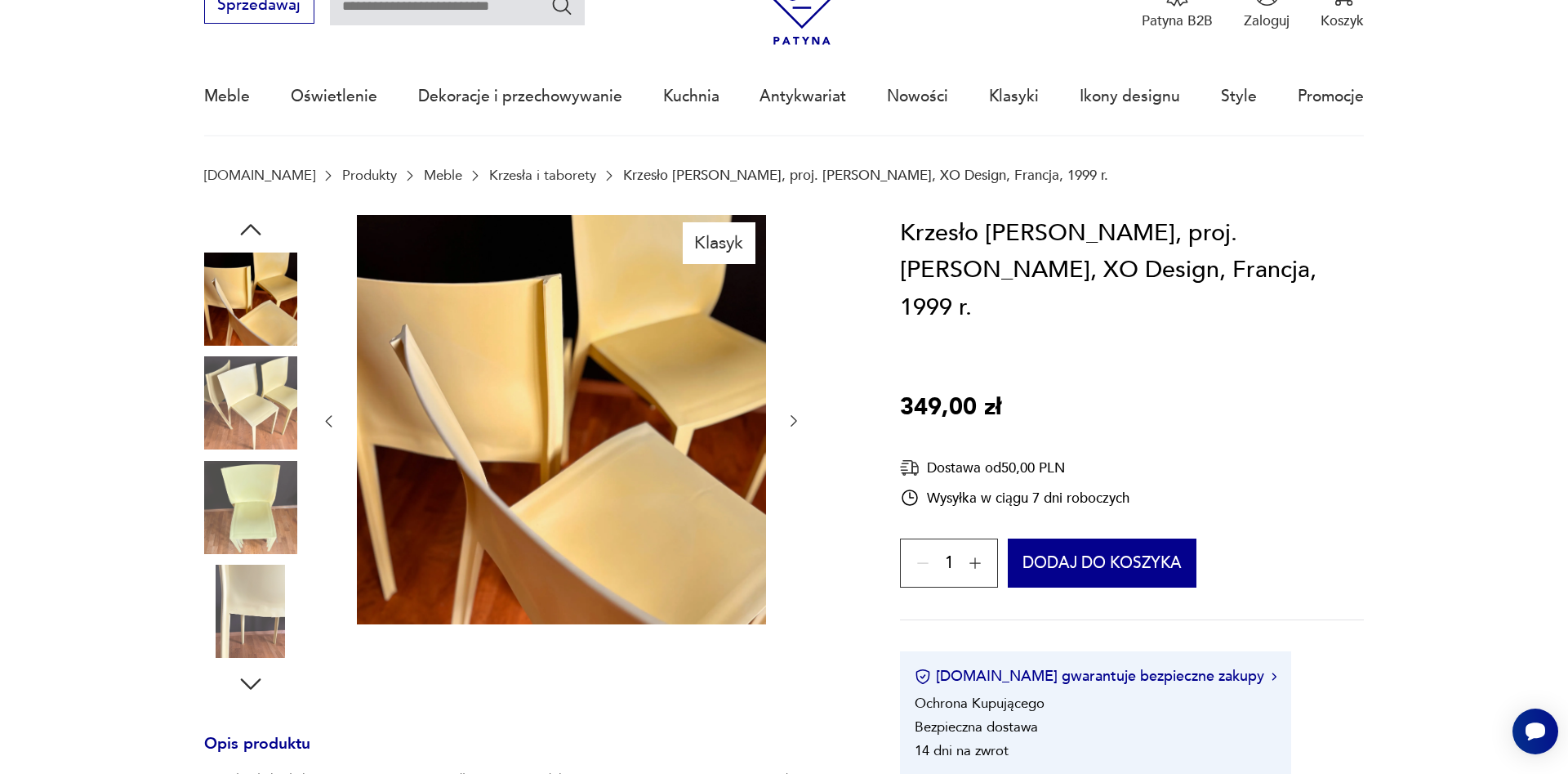
click at [245, 378] on img at bounding box center [251, 403] width 93 height 93
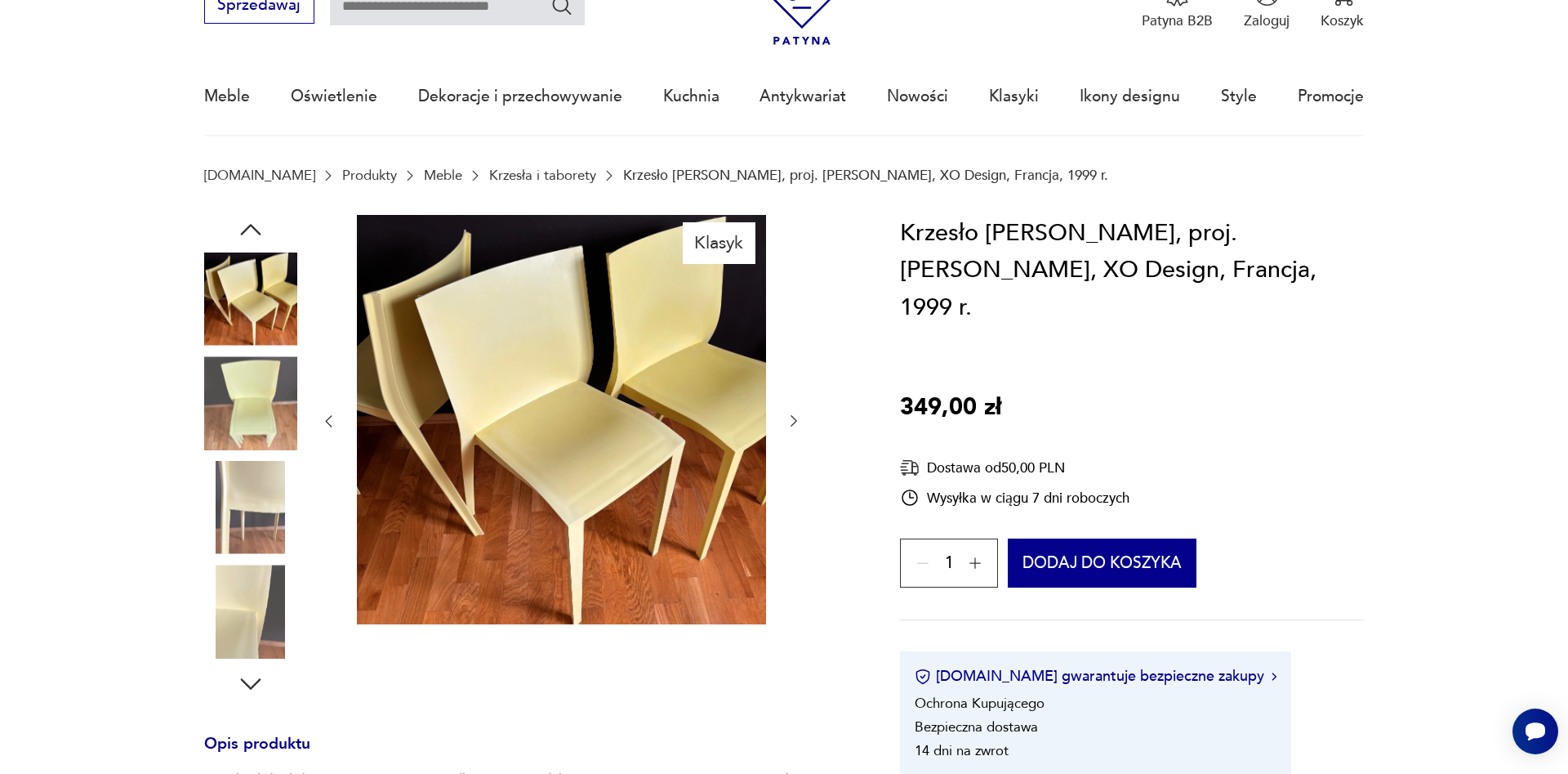
click at [250, 264] on img at bounding box center [251, 299] width 93 height 93
